Goal: Task Accomplishment & Management: Use online tool/utility

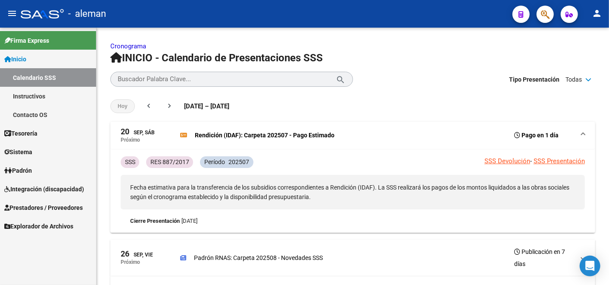
click at [40, 189] on span "Integración (discapacidad)" at bounding box center [44, 188] width 80 height 9
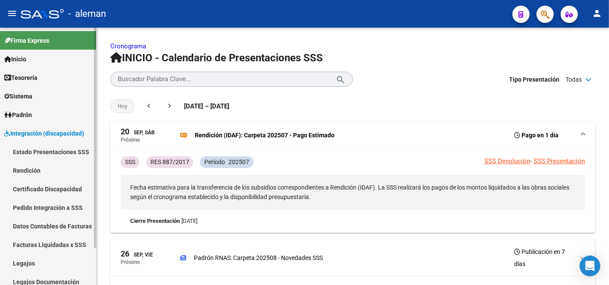
click at [29, 163] on link "Rendición" at bounding box center [48, 170] width 96 height 19
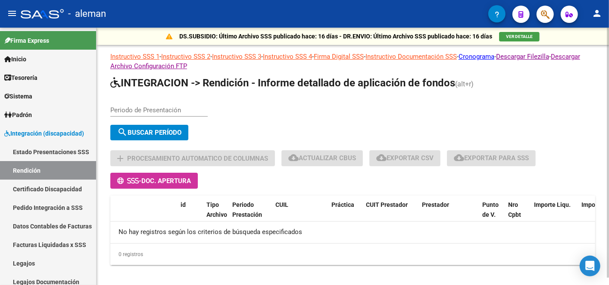
click at [362, 126] on div "search Buscar Período" at bounding box center [352, 134] width 485 height 19
click at [379, 106] on div "Periodo de Presentación search Buscar Período sync Cambiar Período" at bounding box center [352, 121] width 485 height 46
click at [301, 113] on div "Periodo de Presentación search Buscar Período sync Cambiar Período" at bounding box center [352, 121] width 485 height 46
click at [155, 107] on input "Periodo de Presentación" at bounding box center [158, 110] width 97 height 8
type input "202505"
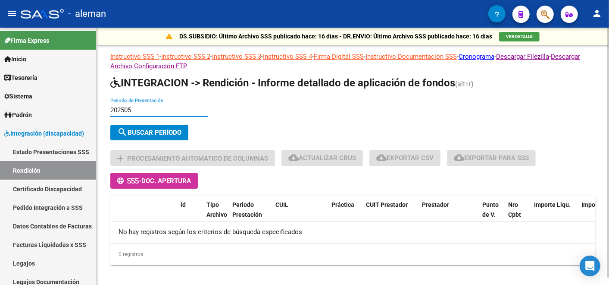
click at [140, 135] on span "search Buscar Período" at bounding box center [149, 133] width 64 height 8
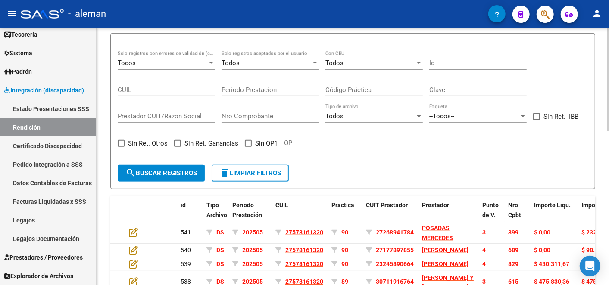
scroll to position [172, 0]
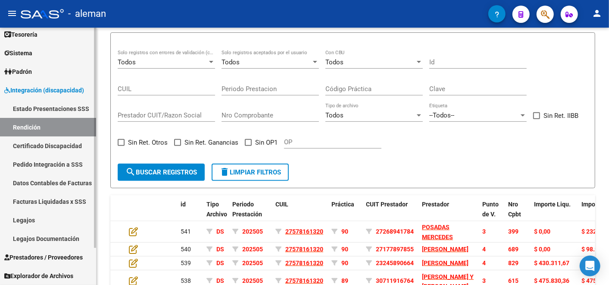
click at [50, 185] on link "Datos Contables de Facturas" at bounding box center [48, 182] width 96 height 19
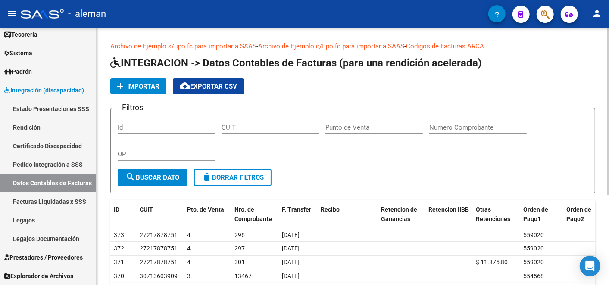
click at [147, 83] on span "Importar" at bounding box center [143, 86] width 32 height 8
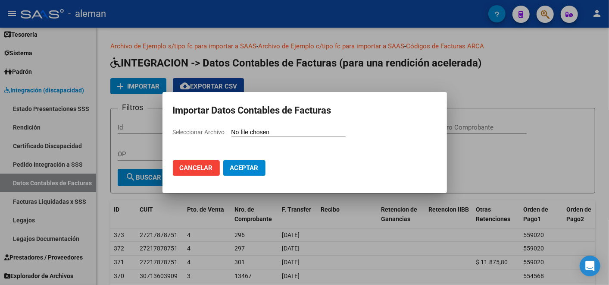
click at [268, 129] on input "Seleccionar Archivo" at bounding box center [289, 133] width 114 height 8
type input "C:\fakepath\IntegraciónDatosFC.csv"
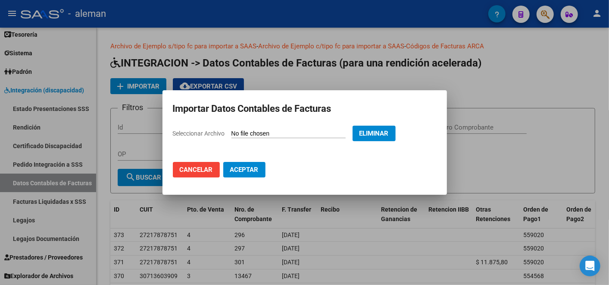
click at [242, 169] on span "Aceptar" at bounding box center [244, 170] width 28 height 8
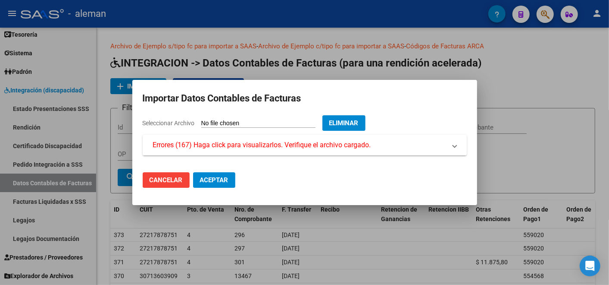
click at [255, 139] on mat-expansion-panel-header "Errores (167) Haga click para visualizarlos. Verifique el archivo cargado." at bounding box center [305, 145] width 324 height 21
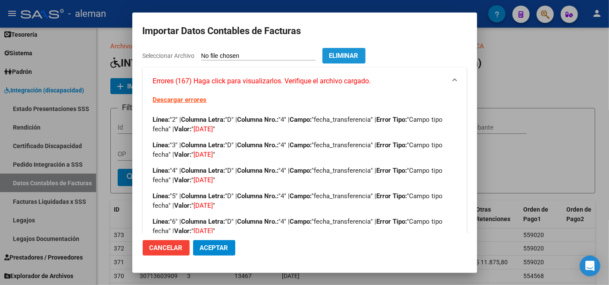
click at [356, 54] on span "Eliminar" at bounding box center [343, 56] width 29 height 8
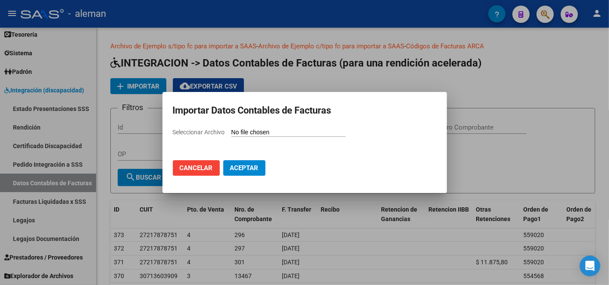
click at [254, 129] on input "Seleccionar Archivo" at bounding box center [289, 133] width 114 height 8
type input "C:\fakepath\IntegraciónDatosFC.csv"
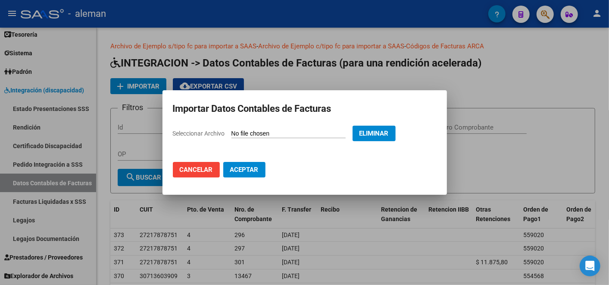
click at [236, 163] on button "Aceptar" at bounding box center [244, 170] width 42 height 16
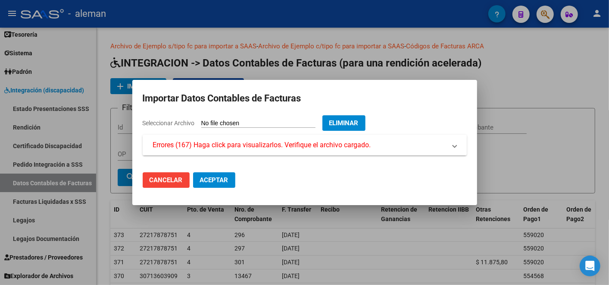
click at [264, 140] on span "Errores (167) Haga click para visualizarlos. Verifique el archivo cargado." at bounding box center [262, 145] width 218 height 10
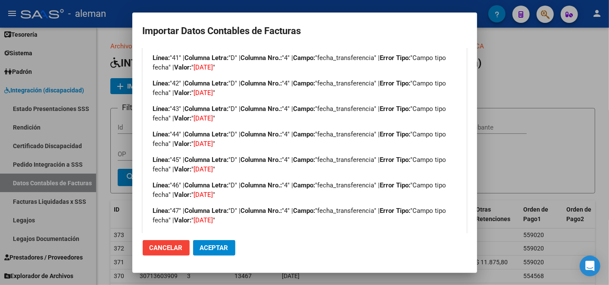
scroll to position [1171, 0]
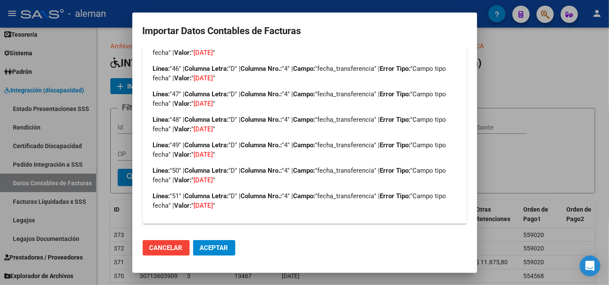
drag, startPoint x: 188, startPoint y: 179, endPoint x: 235, endPoint y: 179, distance: 46.6
click at [235, 179] on p "Línea: "50" | Columna Letra: "D" | Columna Nro.: "4" | Campo: "fecha_transferen…" at bounding box center [305, 175] width 304 height 19
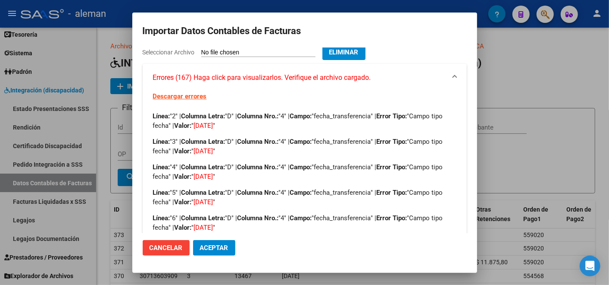
scroll to position [0, 0]
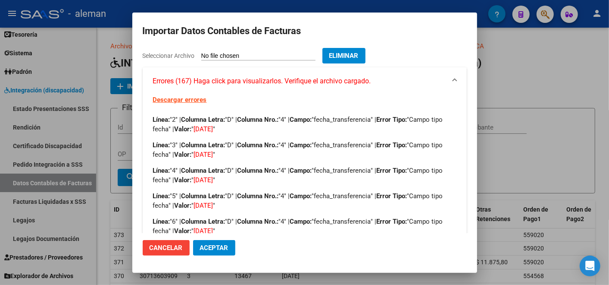
click at [183, 101] on link "Descargar errores" at bounding box center [180, 100] width 54 height 8
click at [362, 63] on div "Seleccionar Archivo Eliminar" at bounding box center [305, 57] width 324 height 19
click at [359, 58] on span "Eliminar" at bounding box center [343, 56] width 29 height 8
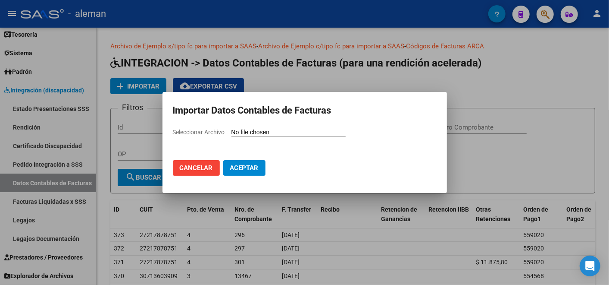
click at [244, 131] on input "Seleccionar Archivo" at bounding box center [289, 133] width 114 height 8
type input "C:\fakepath\IntegraciónDatosFC.csv"
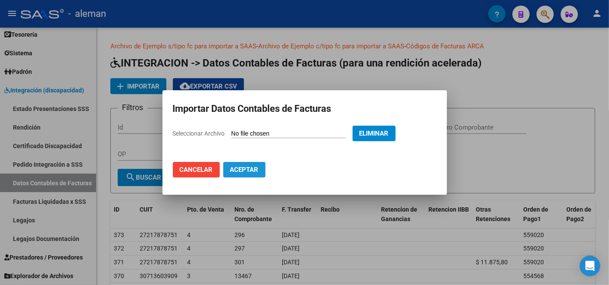
click at [260, 171] on button "Aceptar" at bounding box center [244, 170] width 42 height 16
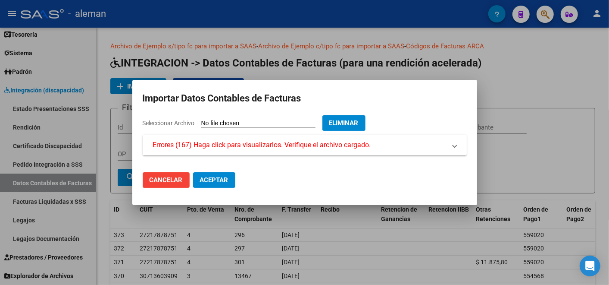
click at [269, 140] on span "Errores (167) Haga click para visualizarlos. Verifique el archivo cargado." at bounding box center [262, 145] width 218 height 10
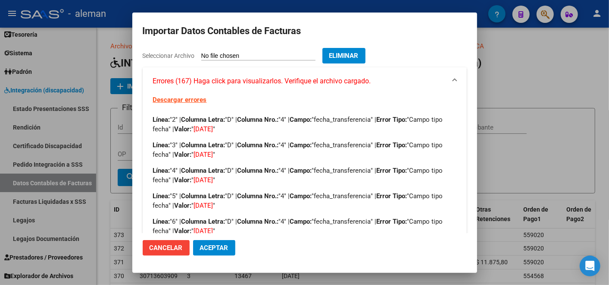
click at [359, 57] on span "Eliminar" at bounding box center [343, 56] width 29 height 8
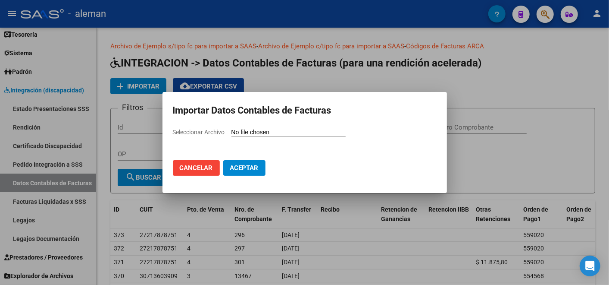
click at [267, 131] on input "Seleccionar Archivo" at bounding box center [289, 133] width 114 height 8
type input "C:\fakepath\IntegraciónDatosFC.csv"
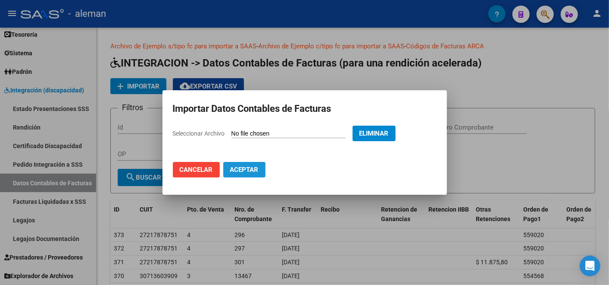
click at [227, 163] on button "Aceptar" at bounding box center [244, 170] width 42 height 16
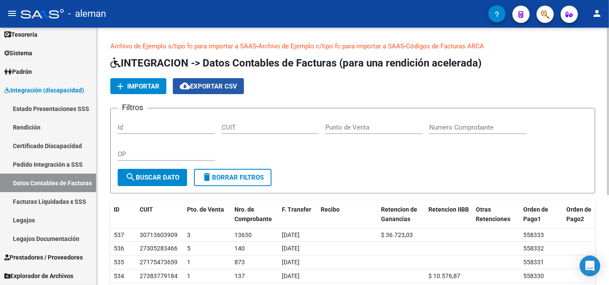
click at [203, 86] on span "cloud_download Exportar CSV" at bounding box center [208, 86] width 57 height 8
click at [334, 166] on div "Filtros Id CUIT Punto de Venta Numero Comprobante OP" at bounding box center [353, 141] width 471 height 53
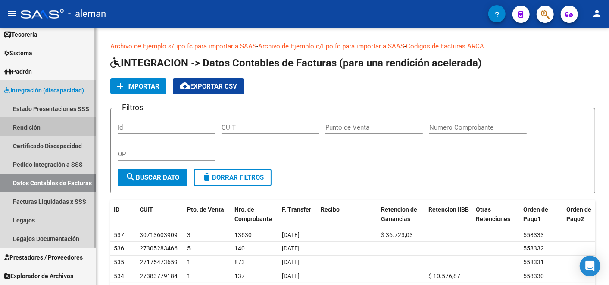
click at [37, 129] on link "Rendición" at bounding box center [48, 127] width 96 height 19
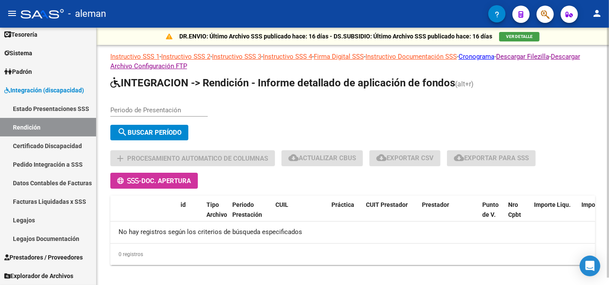
click at [154, 100] on div "Periodo de Presentación" at bounding box center [158, 107] width 97 height 19
click at [139, 112] on input "Periodo de Presentación" at bounding box center [158, 110] width 97 height 8
type input "202505"
click at [156, 135] on span "search Buscar Período" at bounding box center [149, 133] width 64 height 8
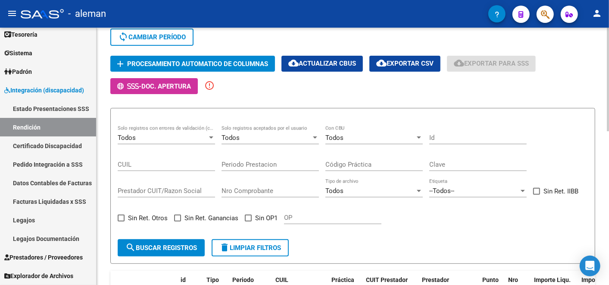
scroll to position [96, 0]
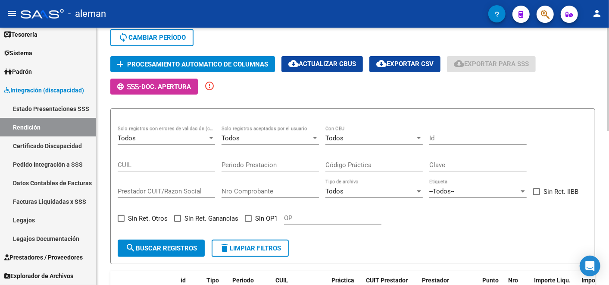
click at [274, 115] on form "Todos Solo registros con errores de validación (control 623 instructivo de rend…" at bounding box center [352, 186] width 485 height 156
click at [239, 60] on span "Procesamiento automatico de columnas" at bounding box center [197, 64] width 141 height 8
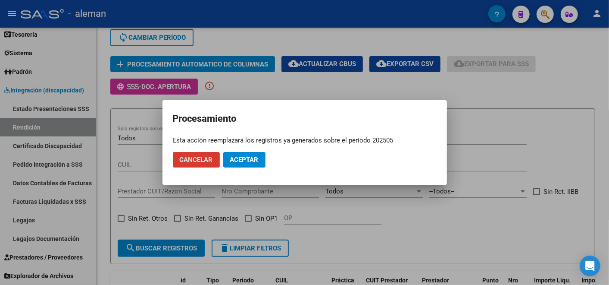
click at [250, 163] on span "Aceptar" at bounding box center [244, 160] width 28 height 8
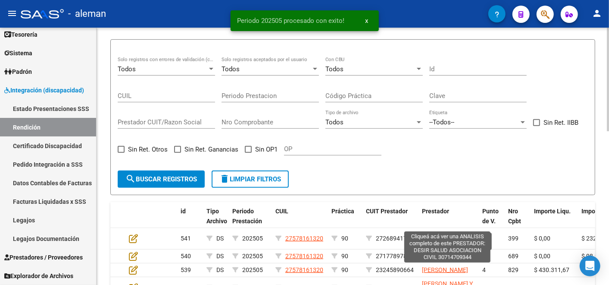
scroll to position [164, 0]
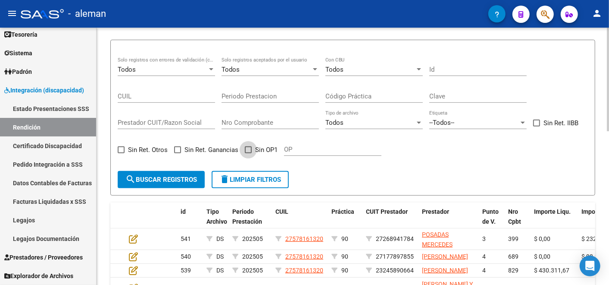
click at [249, 149] on span at bounding box center [248, 149] width 7 height 7
click at [248, 153] on input "Sin OP1" at bounding box center [248, 153] width 0 height 0
click at [172, 177] on span "search Buscar registros" at bounding box center [162, 180] width 72 height 8
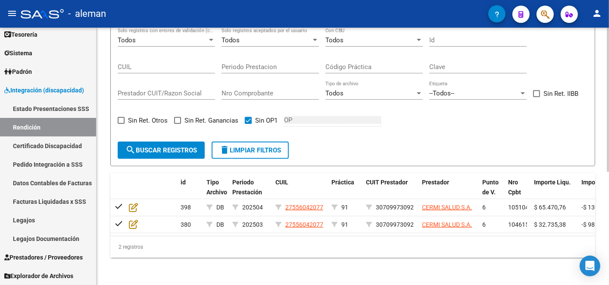
scroll to position [194, 0]
click at [245, 117] on span at bounding box center [248, 119] width 7 height 7
click at [248, 123] on input "Sin OP1" at bounding box center [248, 123] width 0 height 0
checkbox input "false"
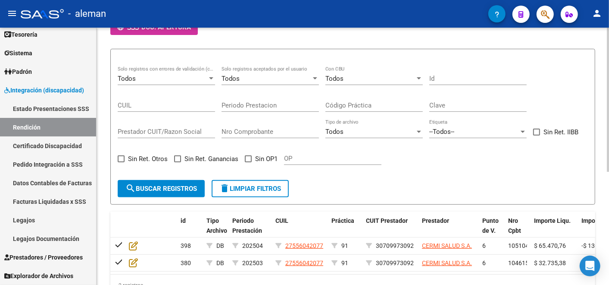
scroll to position [155, 0]
click at [340, 78] on span "Todos" at bounding box center [335, 79] width 18 height 8
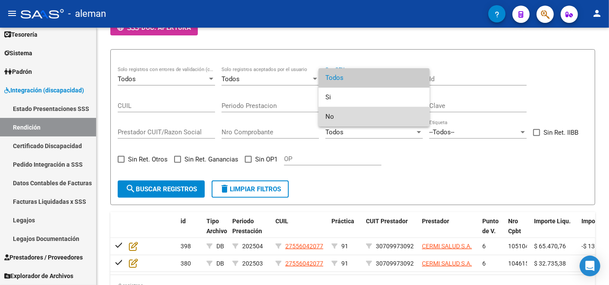
click at [348, 116] on span "No" at bounding box center [374, 116] width 97 height 19
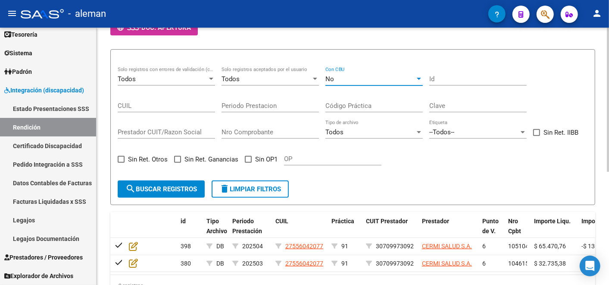
click at [159, 187] on span "search Buscar registros" at bounding box center [162, 189] width 72 height 8
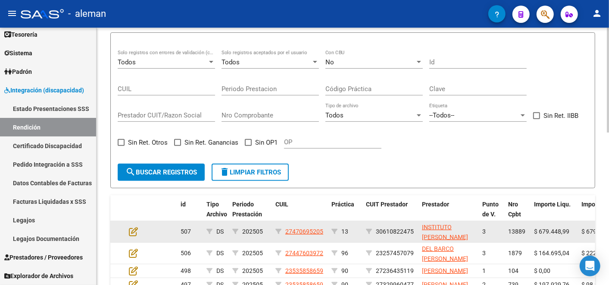
scroll to position [171, 0]
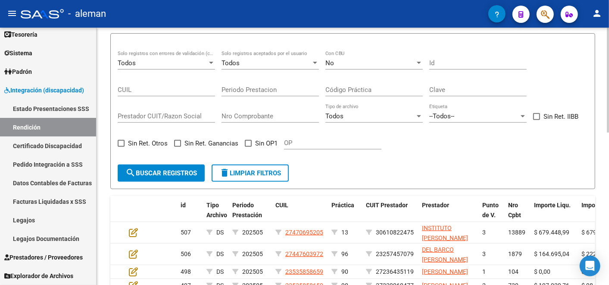
click at [273, 176] on span "delete Limpiar filtros" at bounding box center [251, 173] width 62 height 8
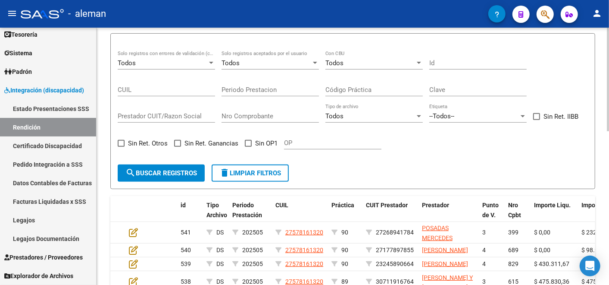
click at [350, 164] on form "Todos Solo registros con errores de validación (control 623 instructivo de rend…" at bounding box center [352, 111] width 485 height 156
